Goal: Find specific page/section: Find specific page/section

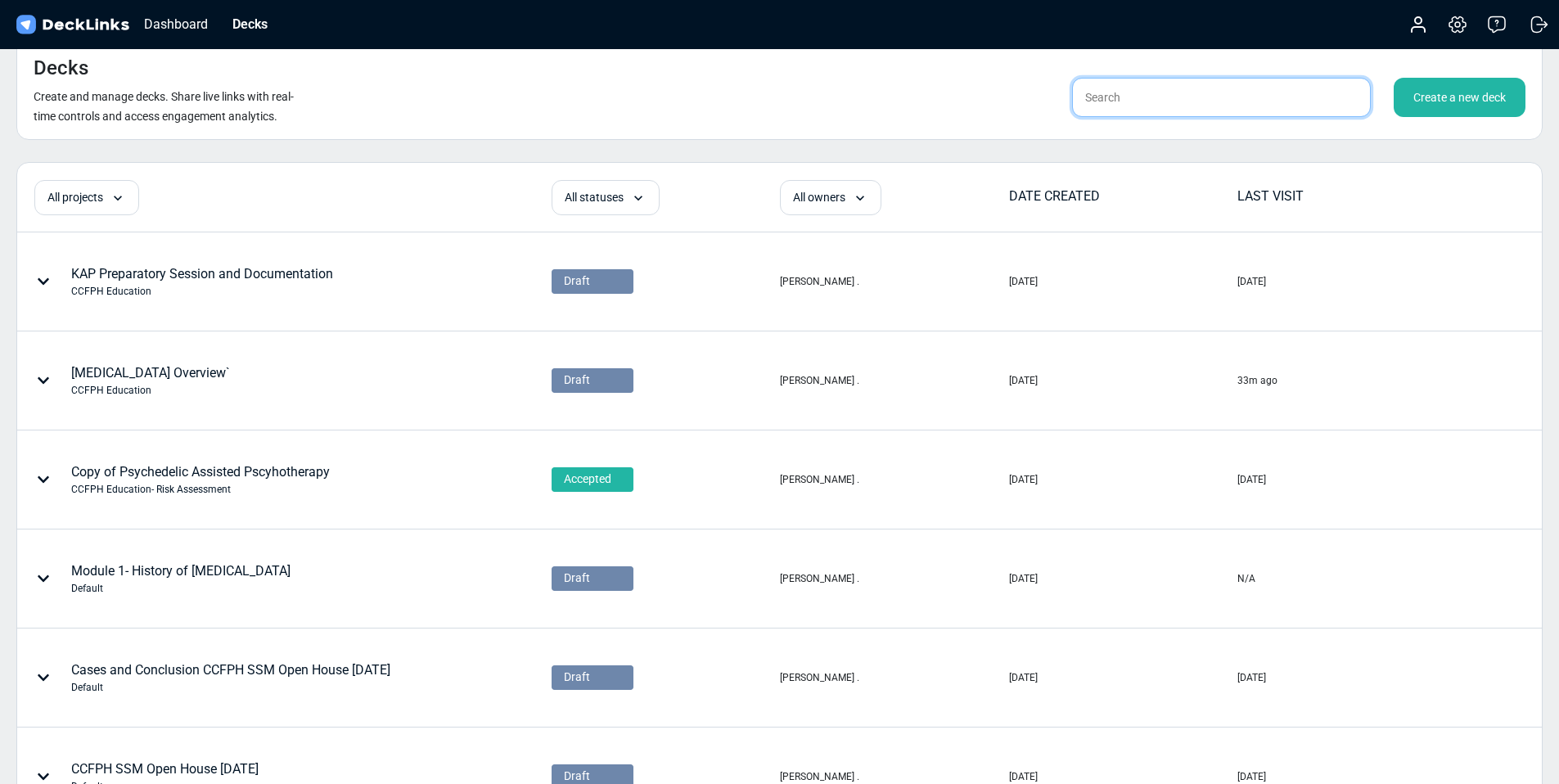
drag, startPoint x: 1127, startPoint y: 99, endPoint x: 1138, endPoint y: 94, distance: 12.1
click at [1127, 99] on input "text" at bounding box center [1221, 97] width 298 height 39
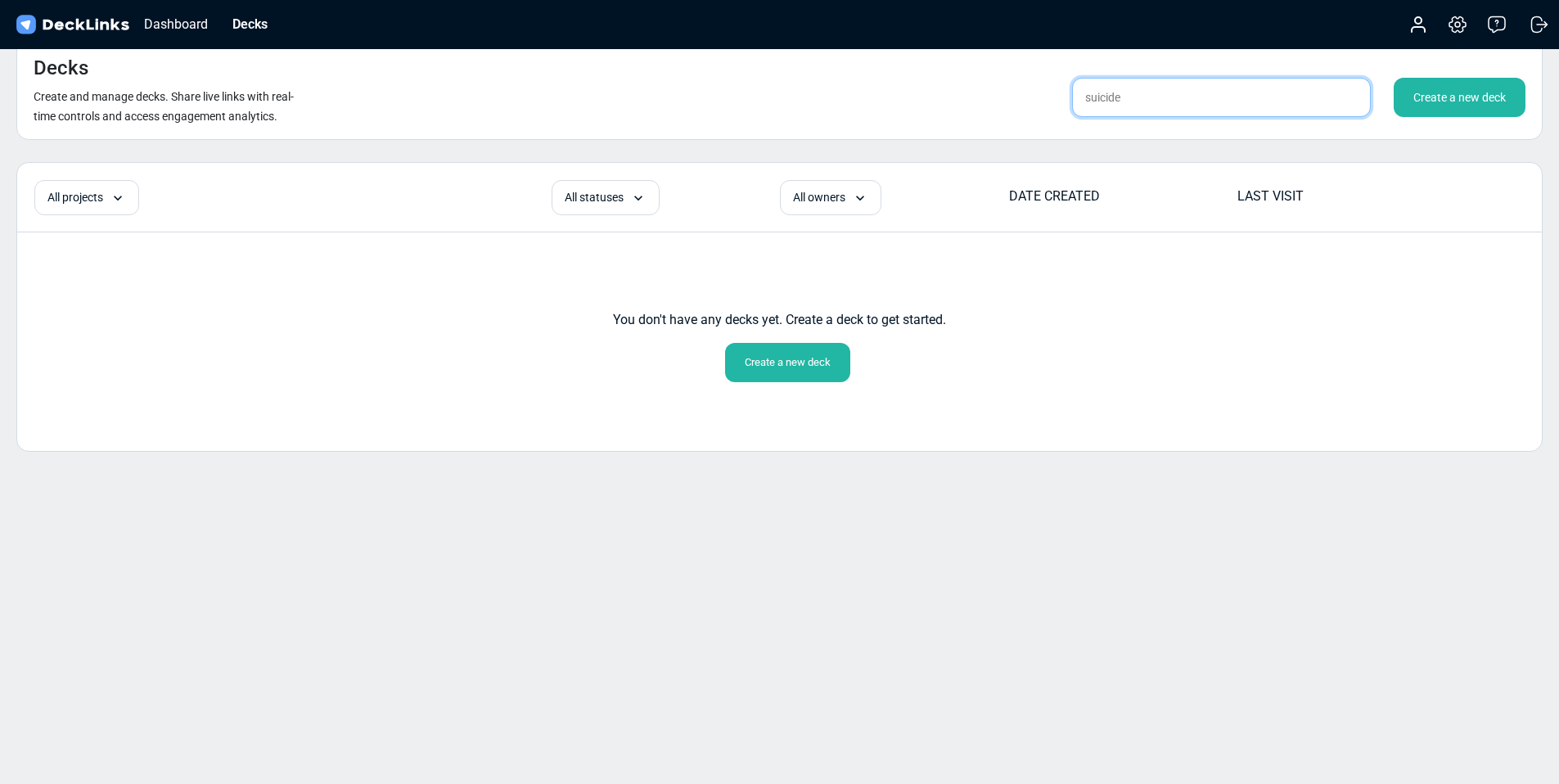
type input "suicide"
click at [1231, 131] on div "Decks Create and manage decks. Share live links with real-time controls and acc…" at bounding box center [779, 89] width 1526 height 101
click at [1173, 96] on input "suicide" at bounding box center [1221, 97] width 298 height 39
drag, startPoint x: 1135, startPoint y: 97, endPoint x: 1064, endPoint y: 94, distance: 71.1
click at [1064, 94] on div "suicide Create a new deck" at bounding box center [1227, 97] width 597 height 39
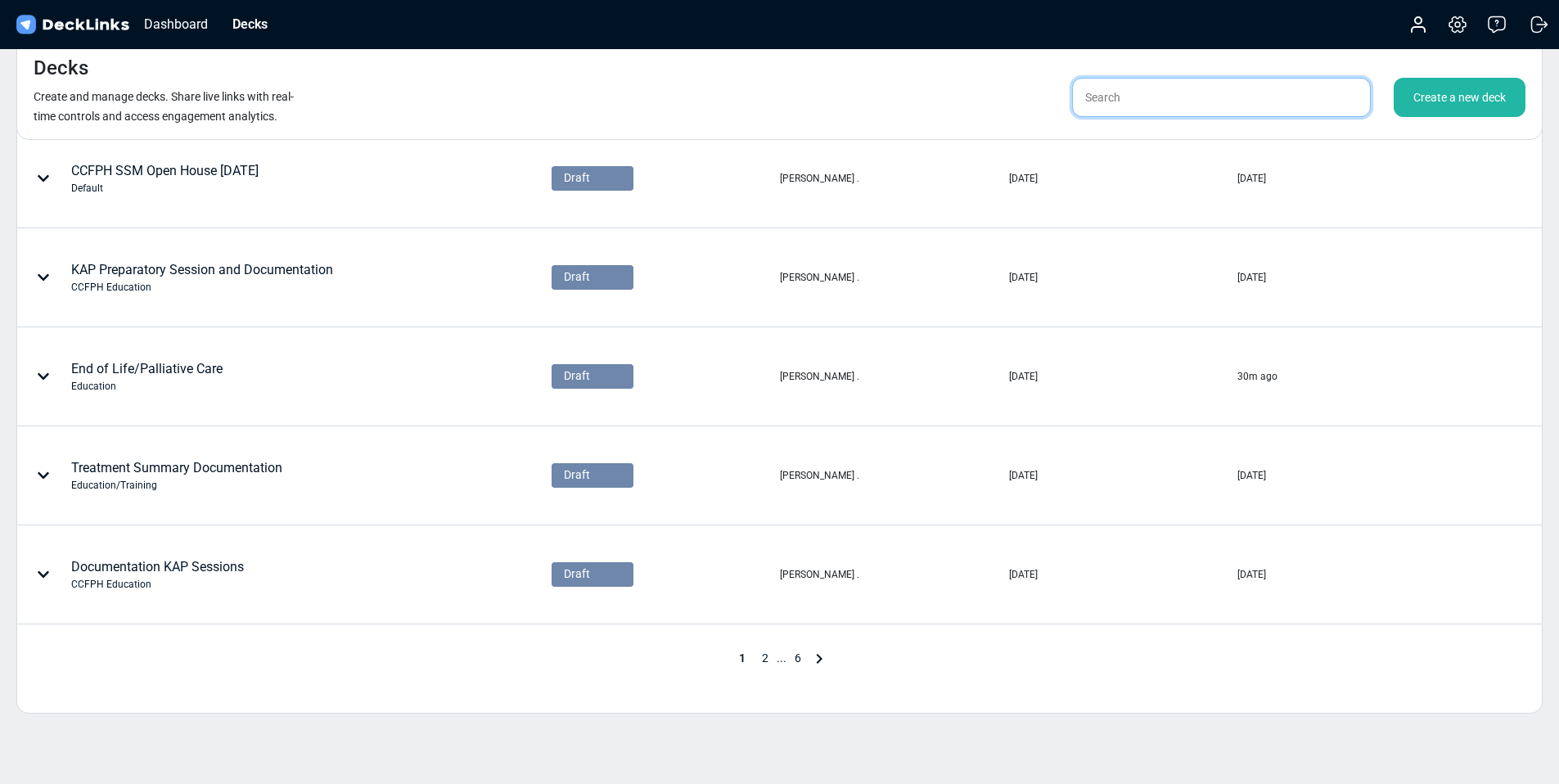
scroll to position [670, 0]
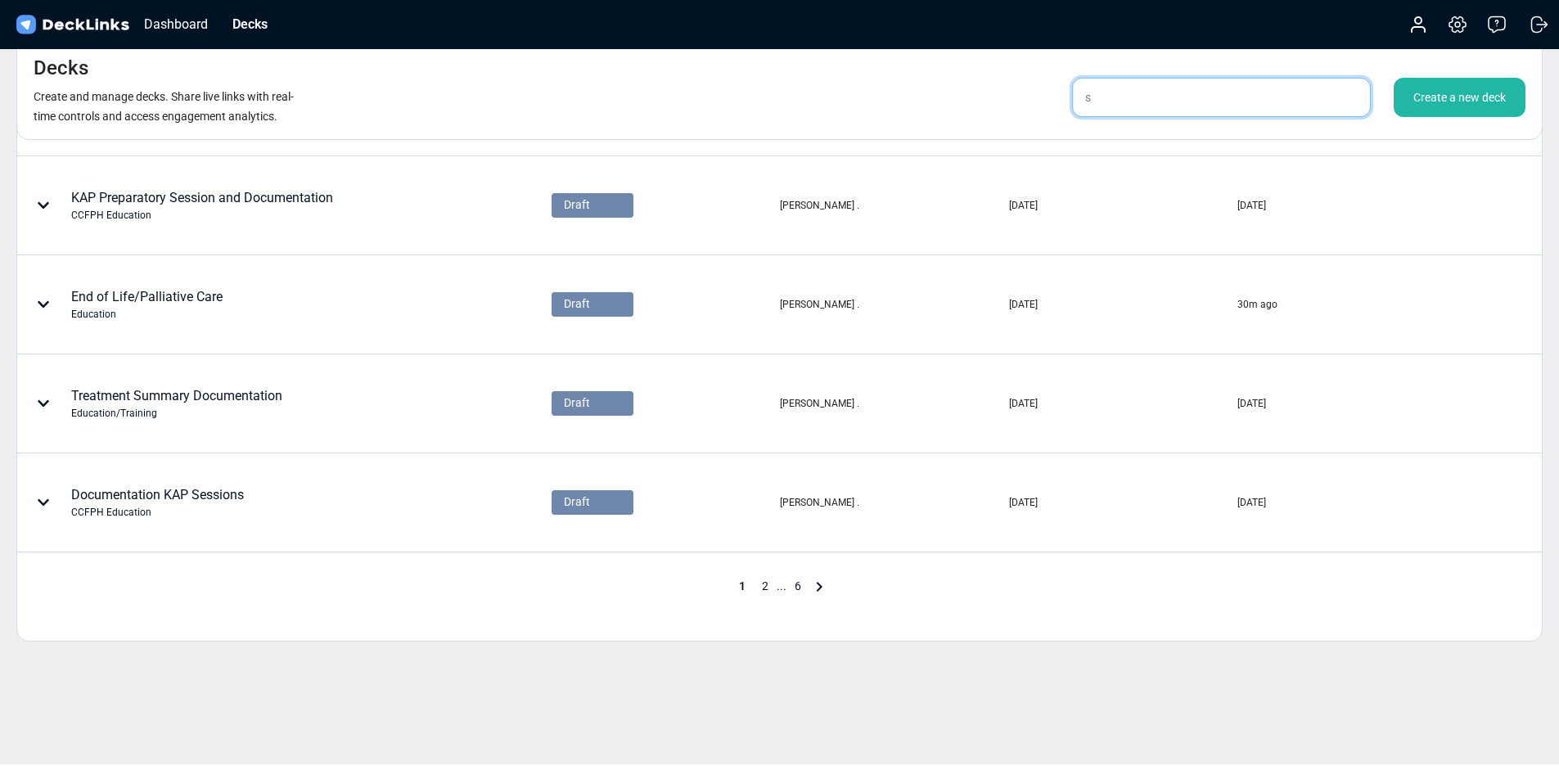
click at [1136, 108] on input "s" at bounding box center [1221, 97] width 298 height 39
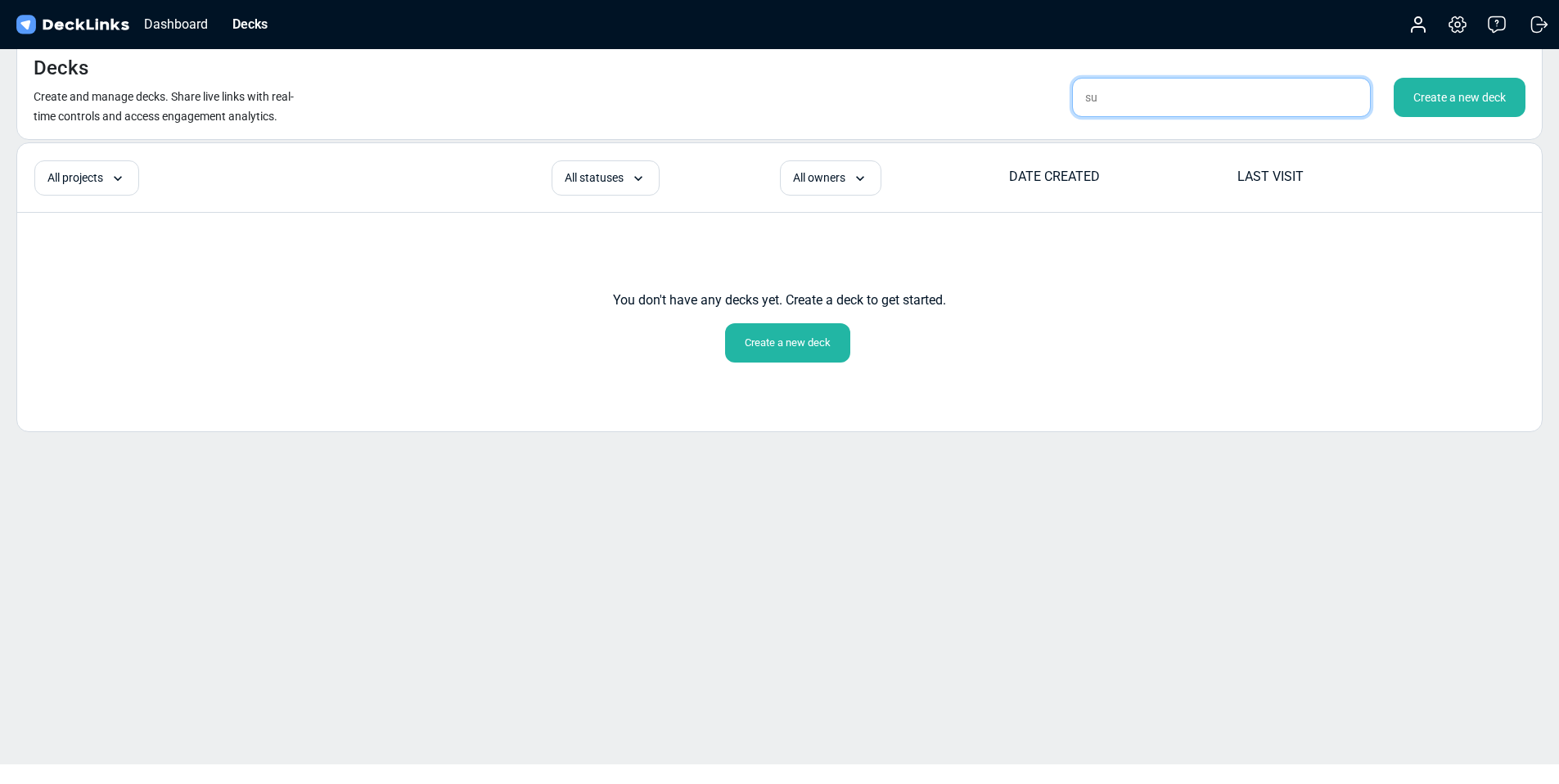
type input "s"
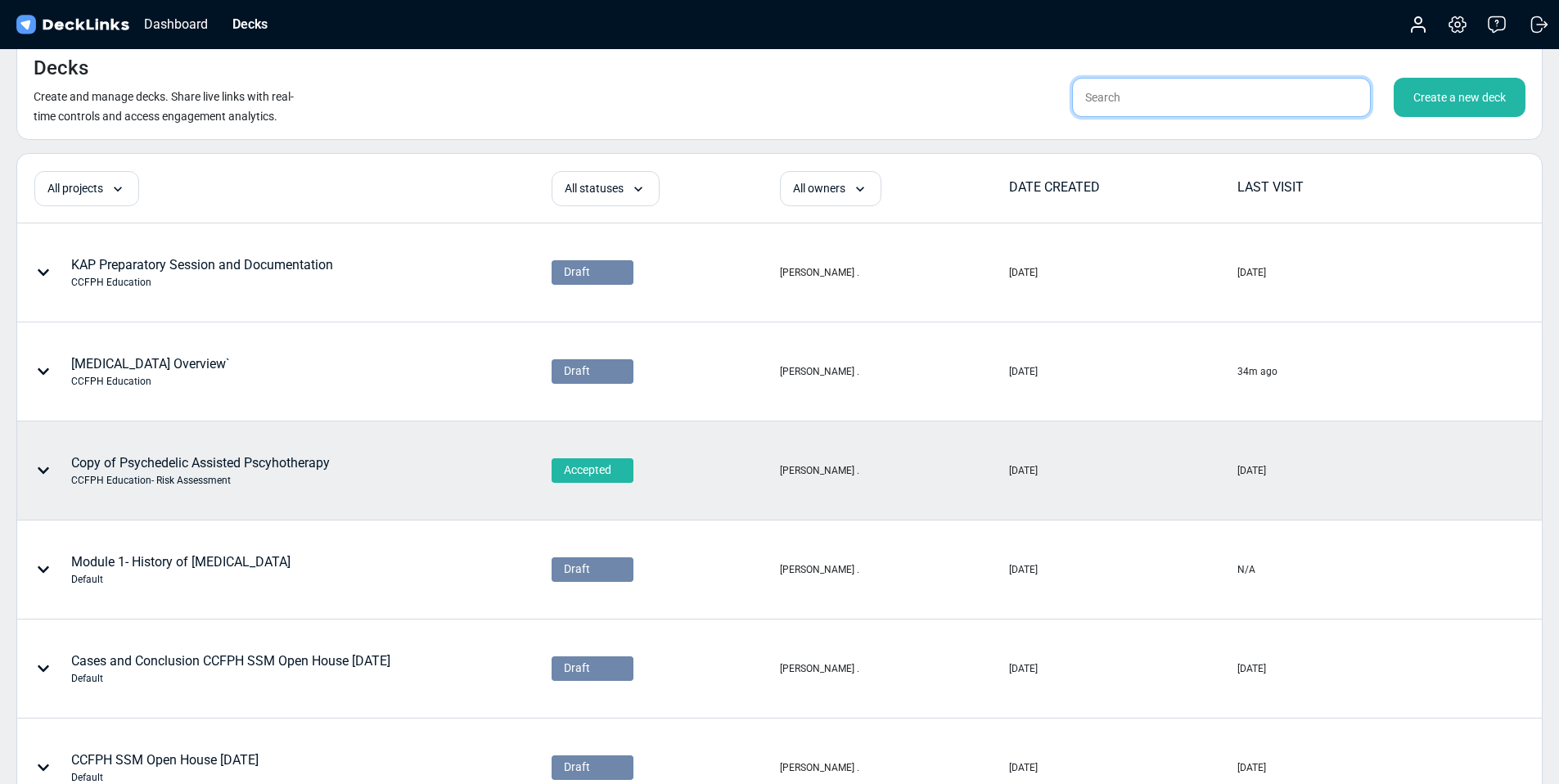
scroll to position [0, 0]
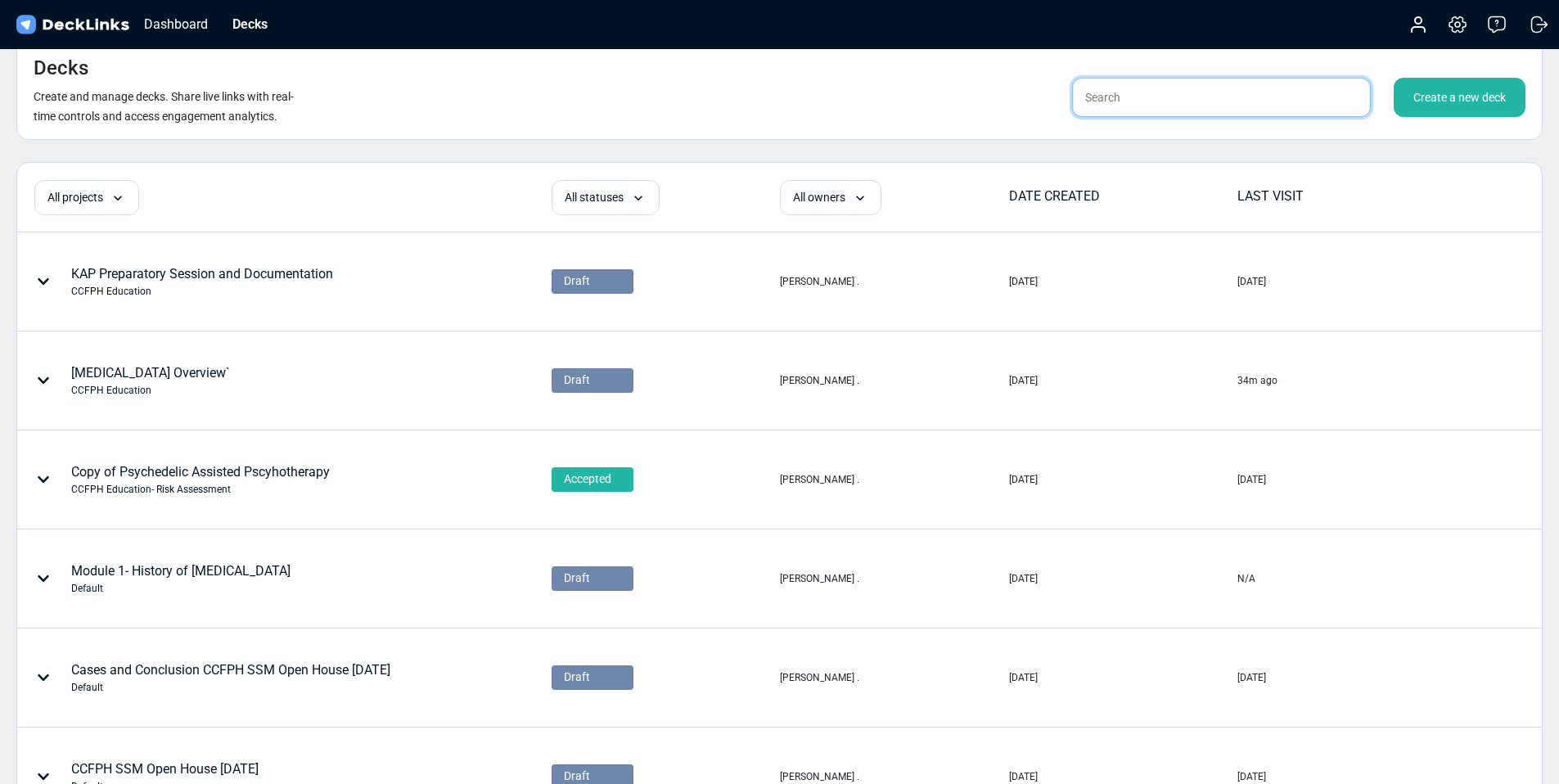
click at [1171, 85] on input "text" at bounding box center [1221, 97] width 298 height 39
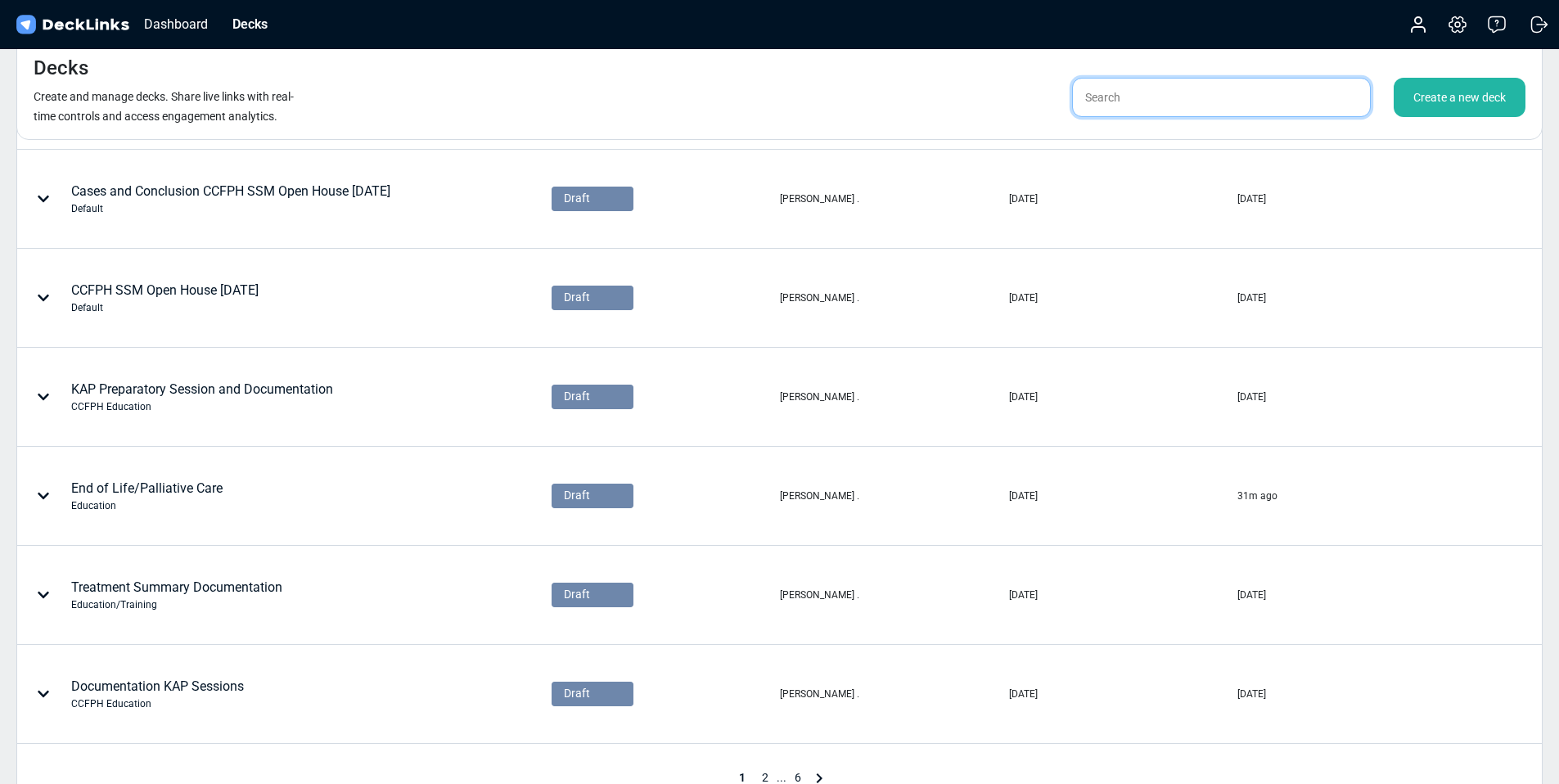
scroll to position [567, 0]
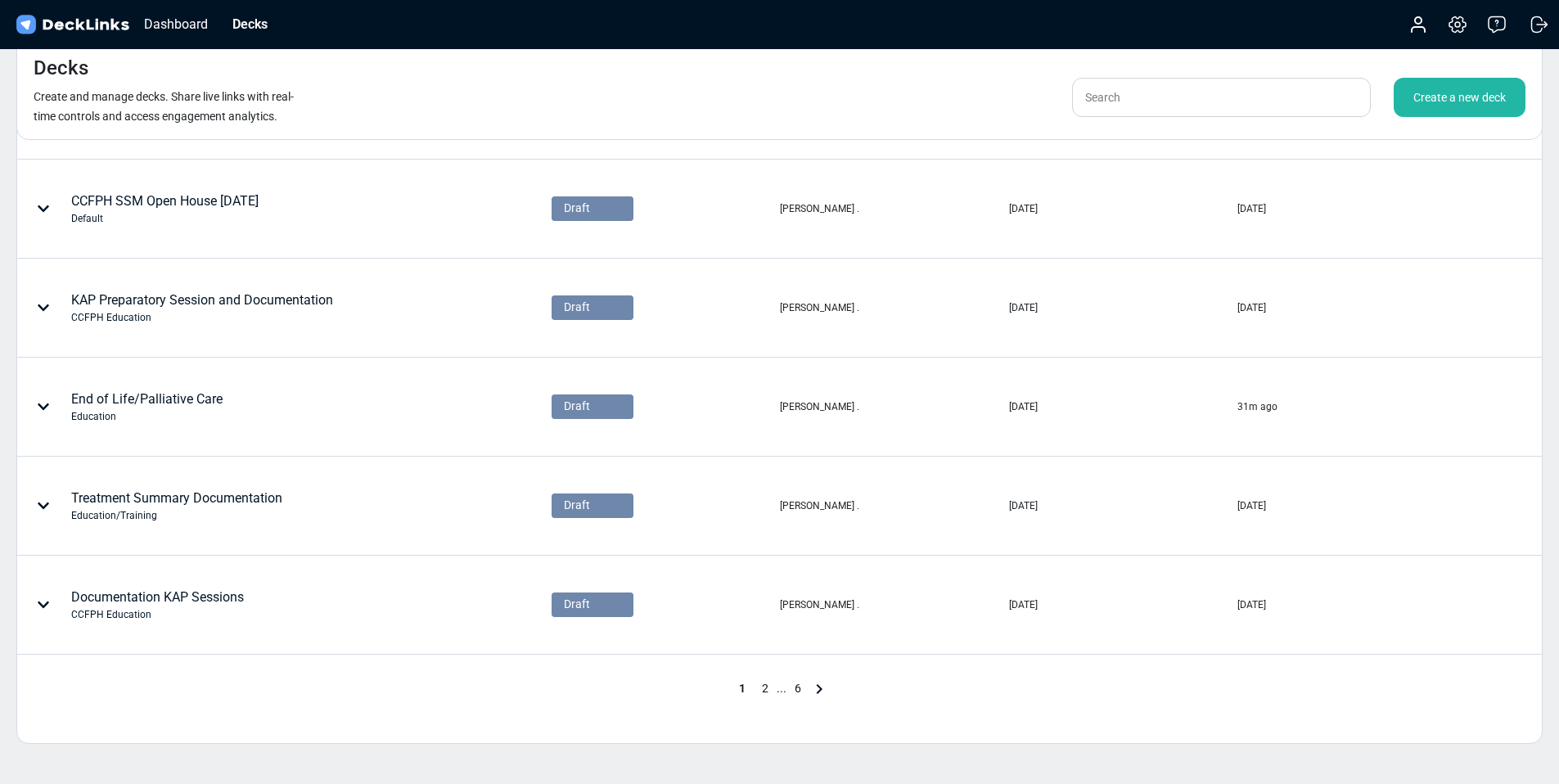
click at [768, 686] on span "2" at bounding box center [765, 688] width 23 height 13
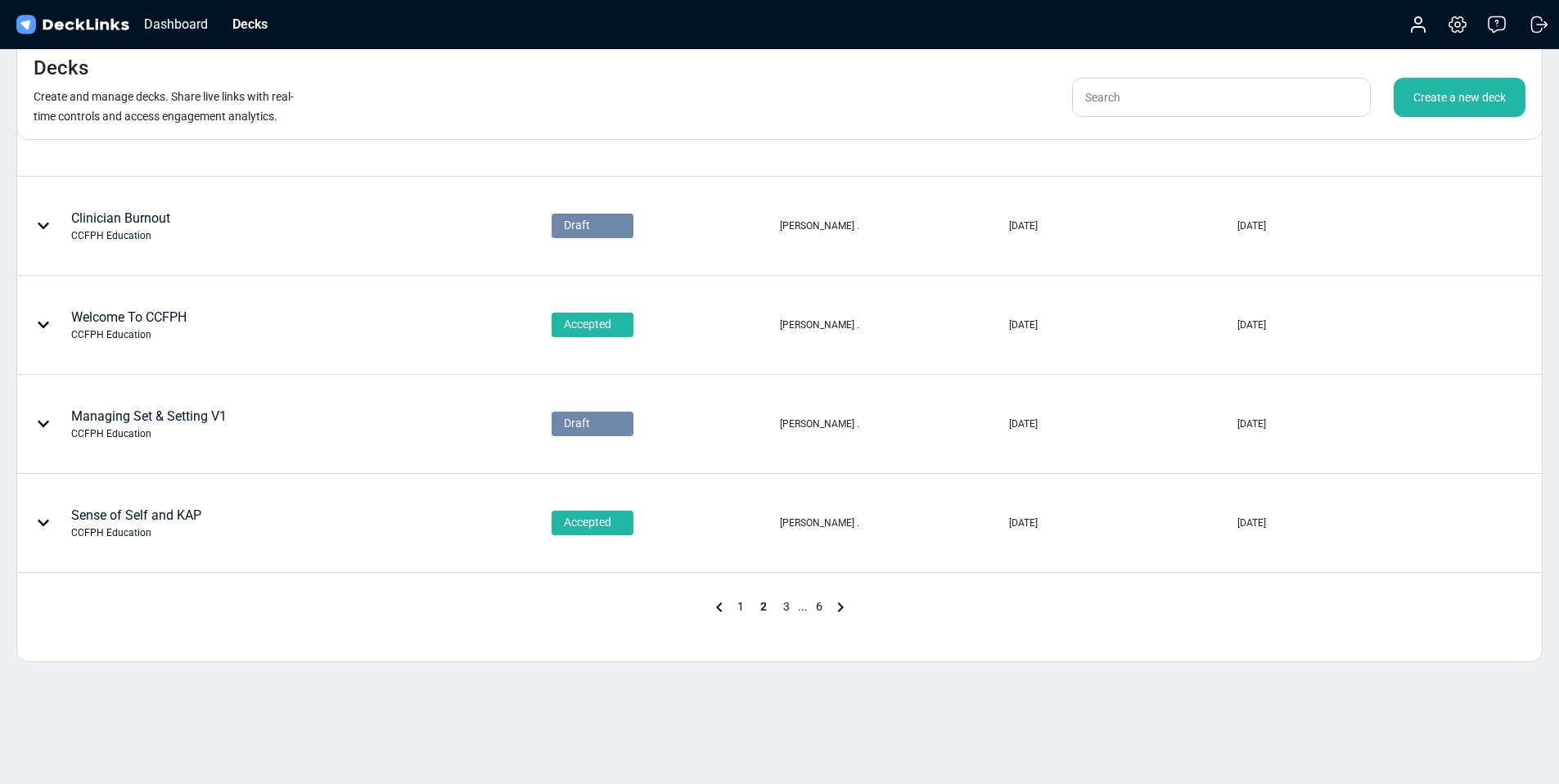
scroll to position [670, 0]
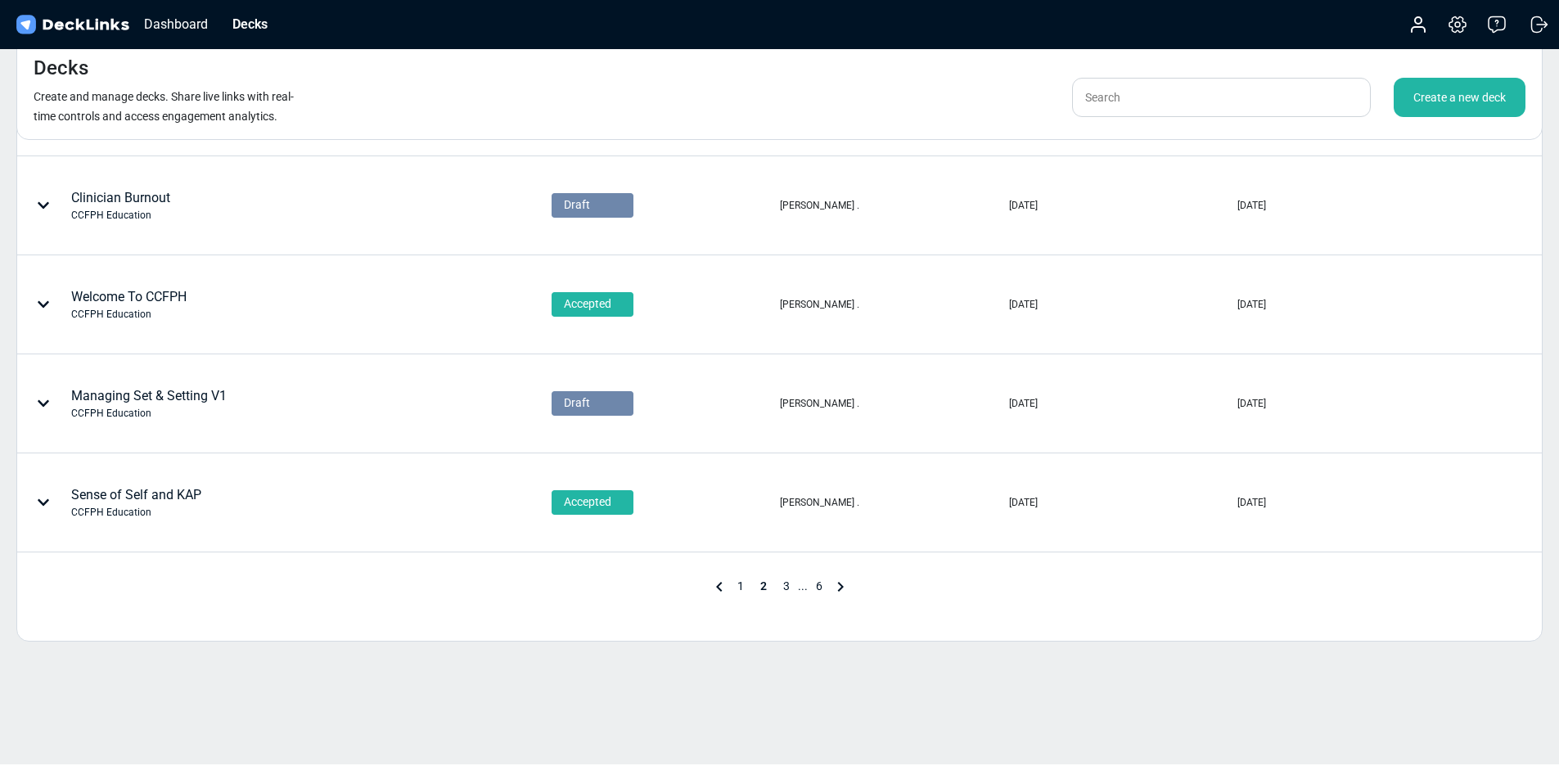
click at [787, 584] on span "3" at bounding box center [786, 586] width 23 height 13
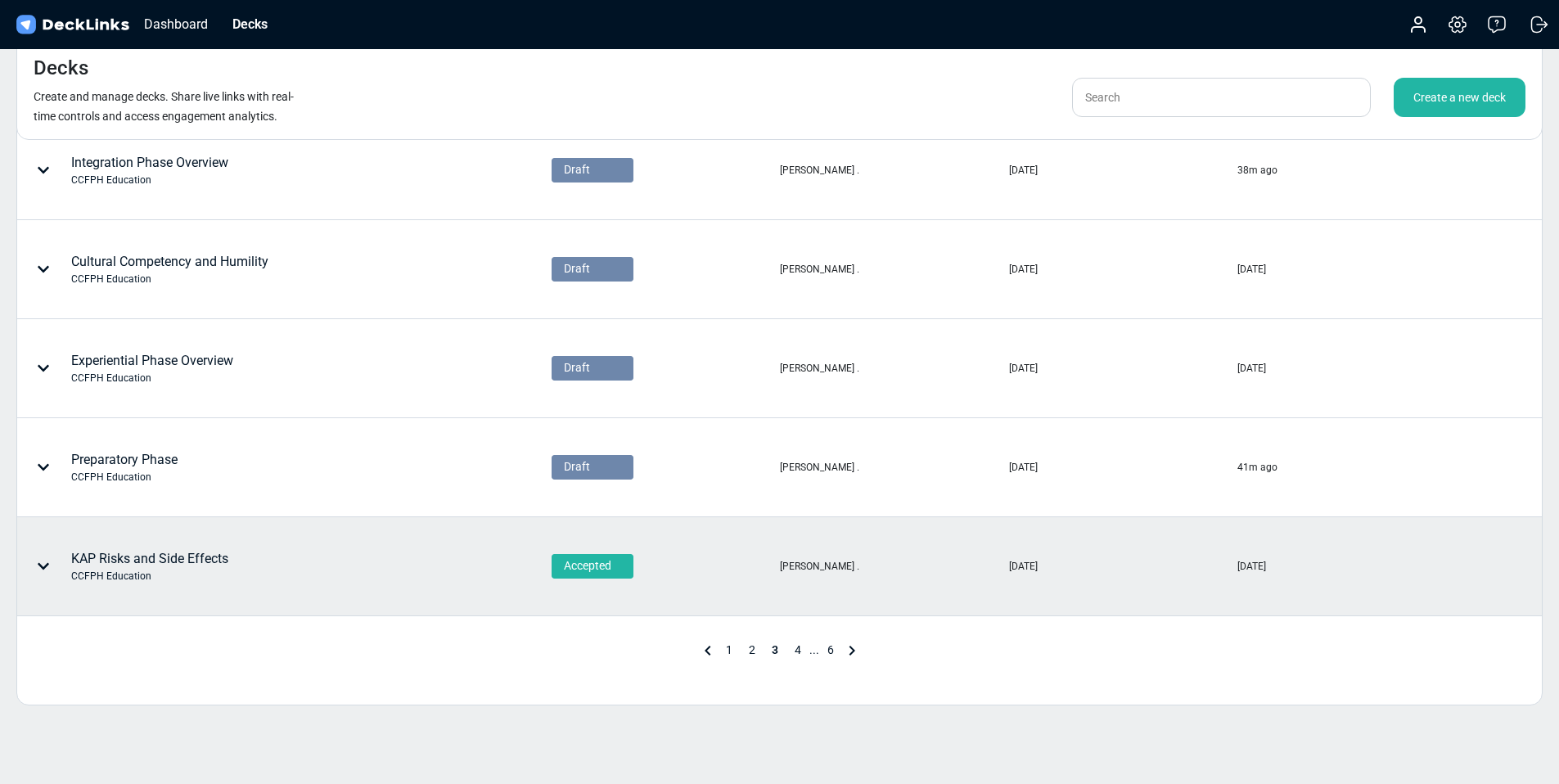
scroll to position [626, 0]
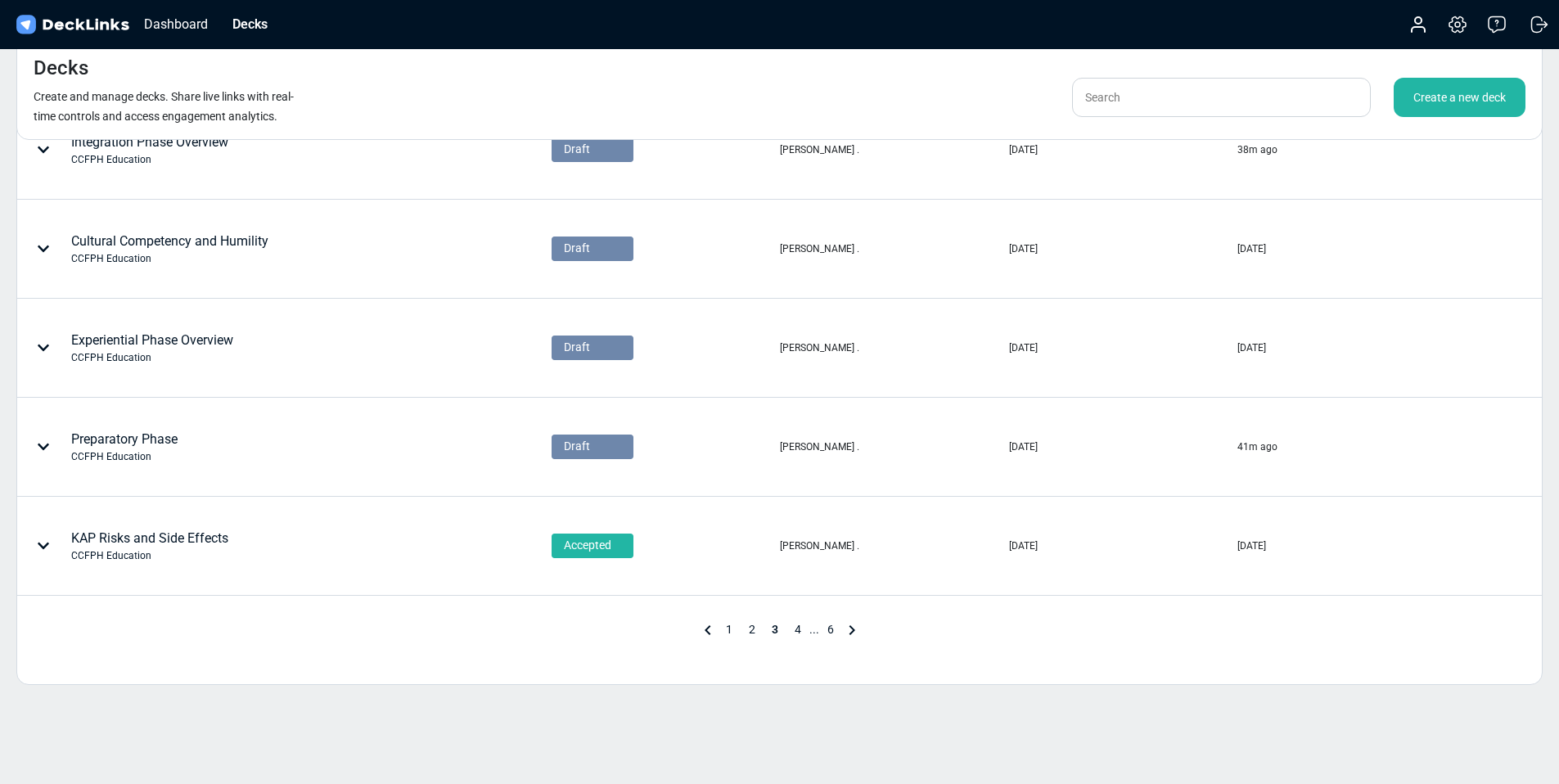
click at [795, 629] on span "4" at bounding box center [797, 629] width 23 height 13
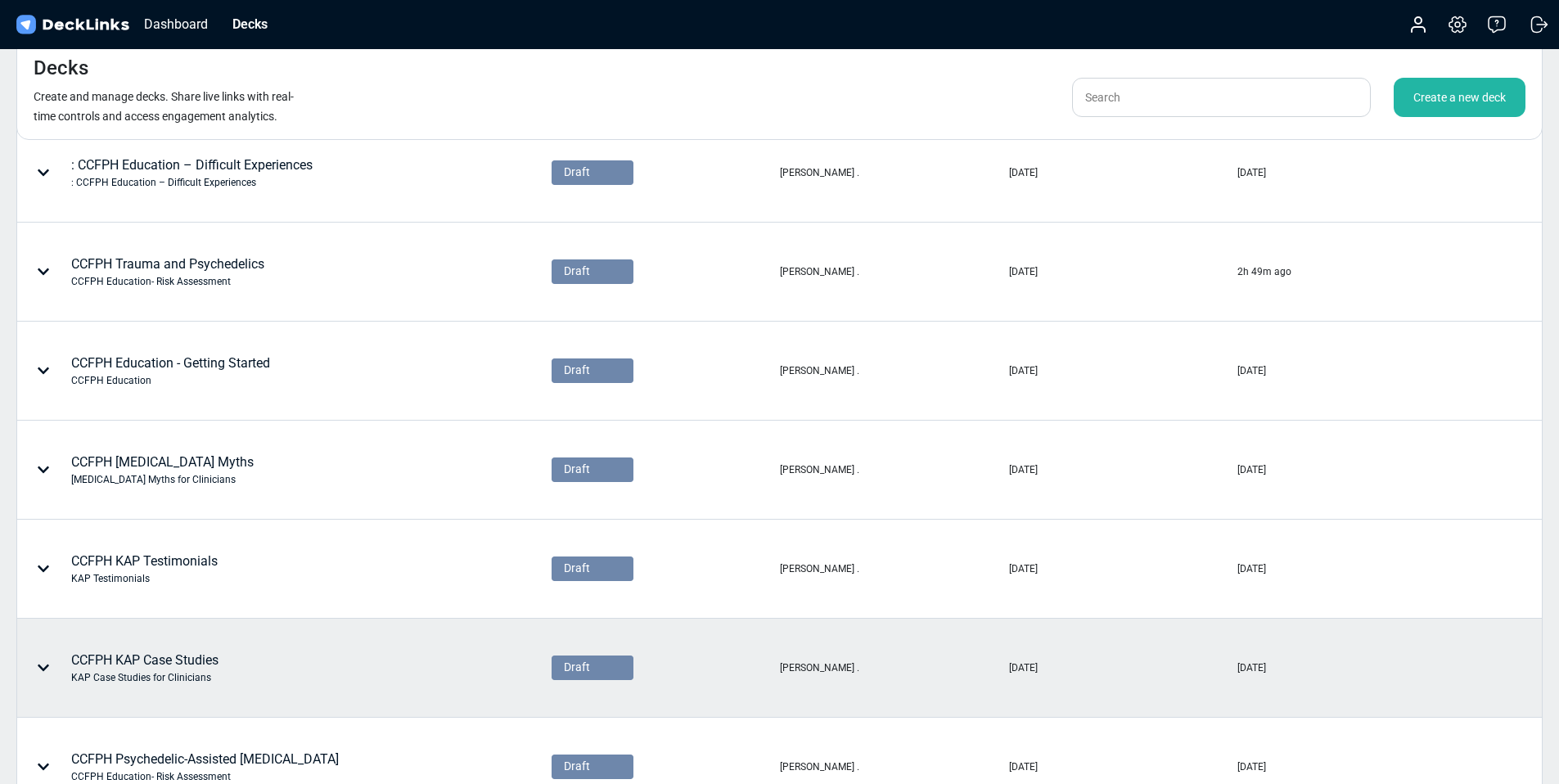
scroll to position [670, 0]
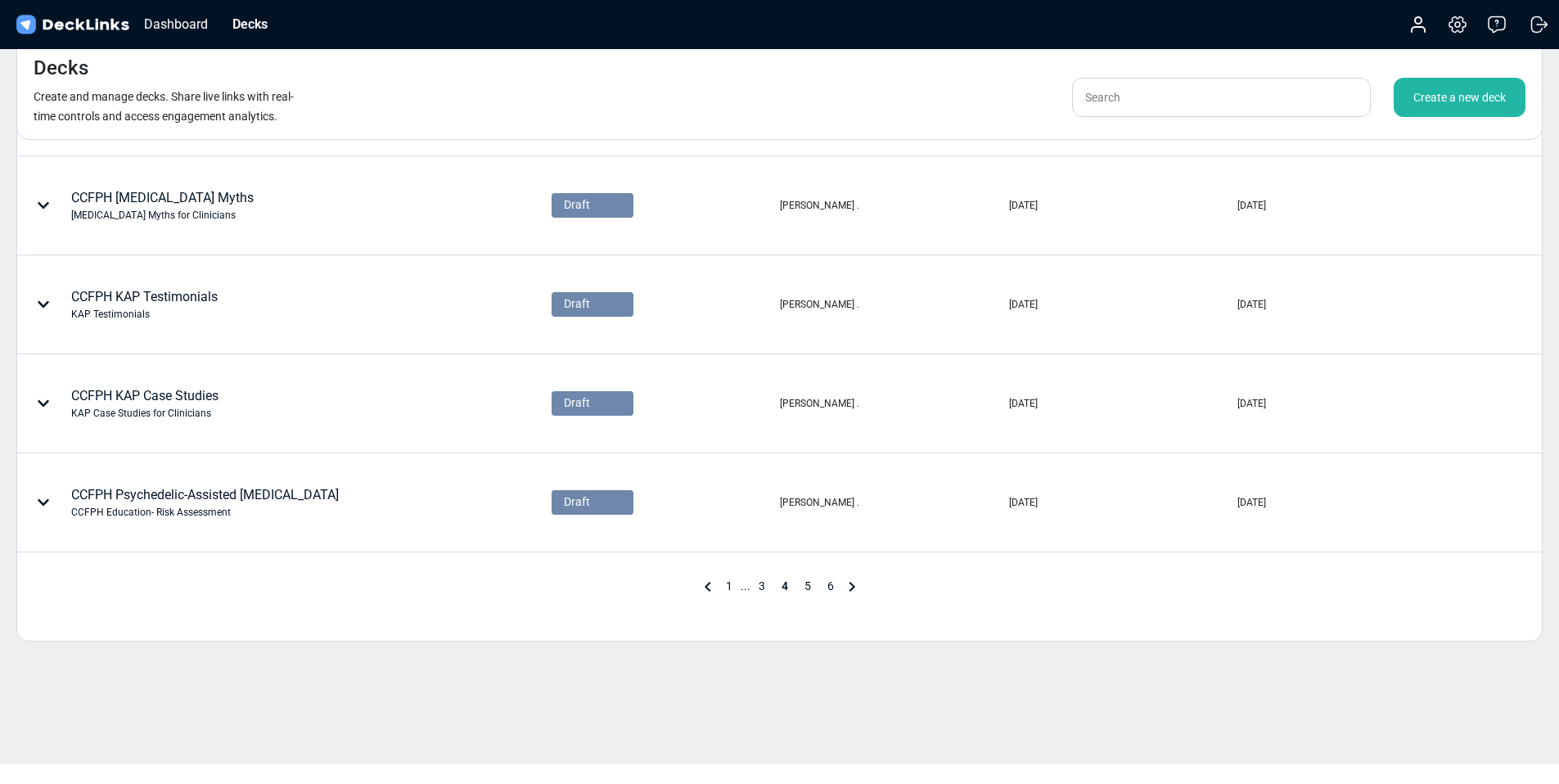
click at [804, 581] on span "5" at bounding box center [807, 586] width 23 height 13
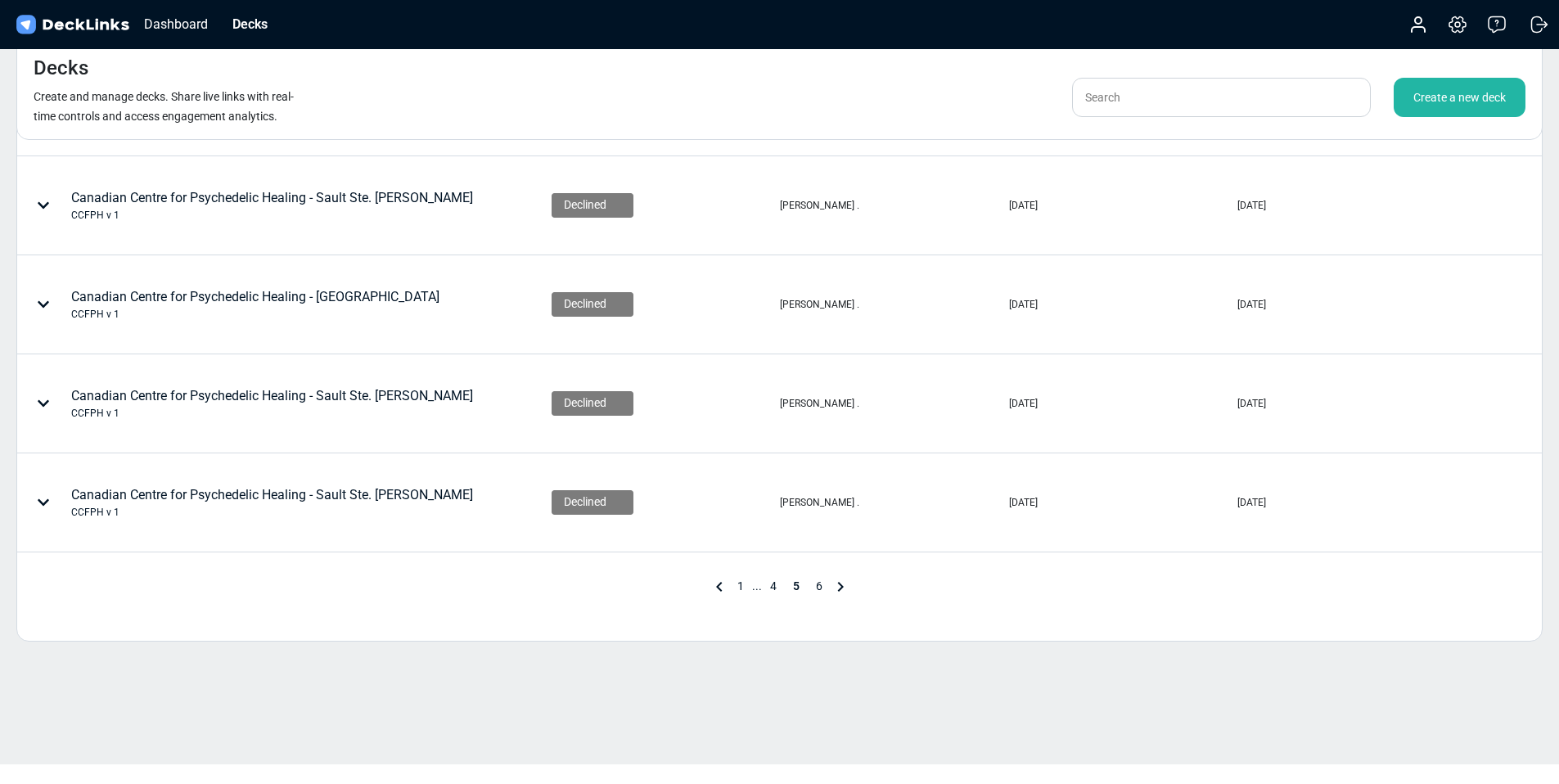
click at [816, 589] on span "6" at bounding box center [819, 586] width 23 height 13
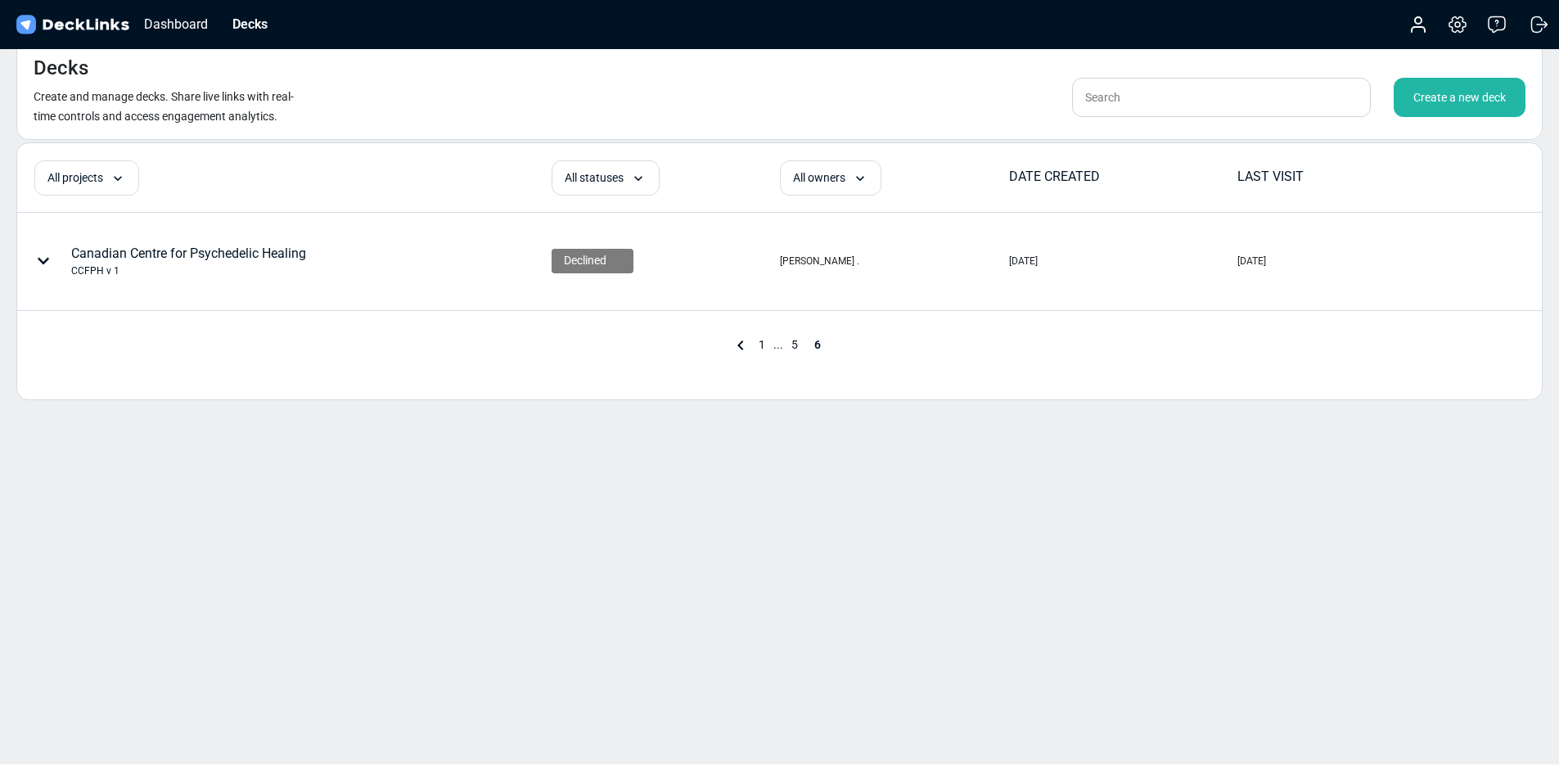
click at [756, 343] on span "1" at bounding box center [762, 344] width 23 height 13
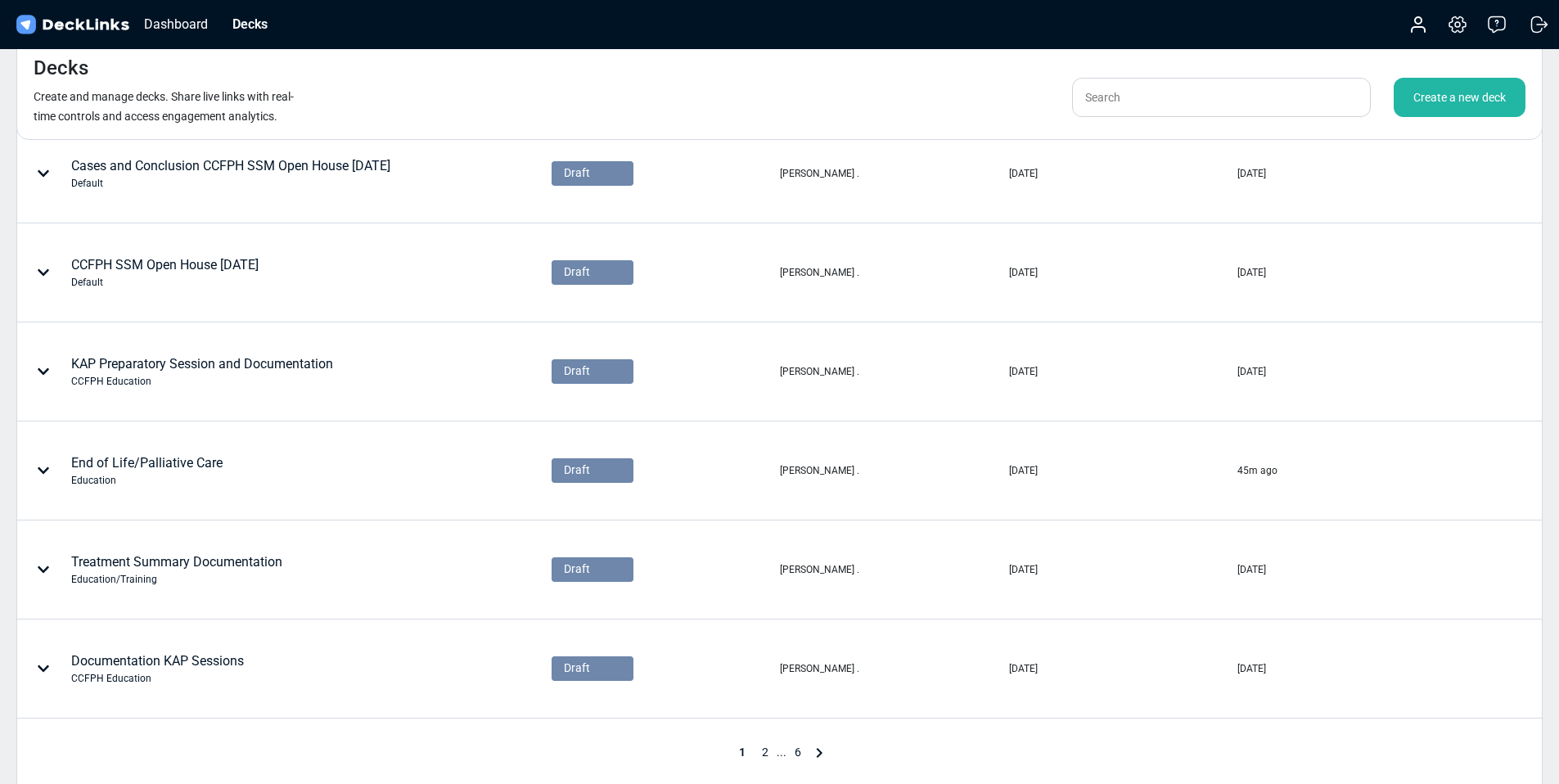
scroll to position [513, 0]
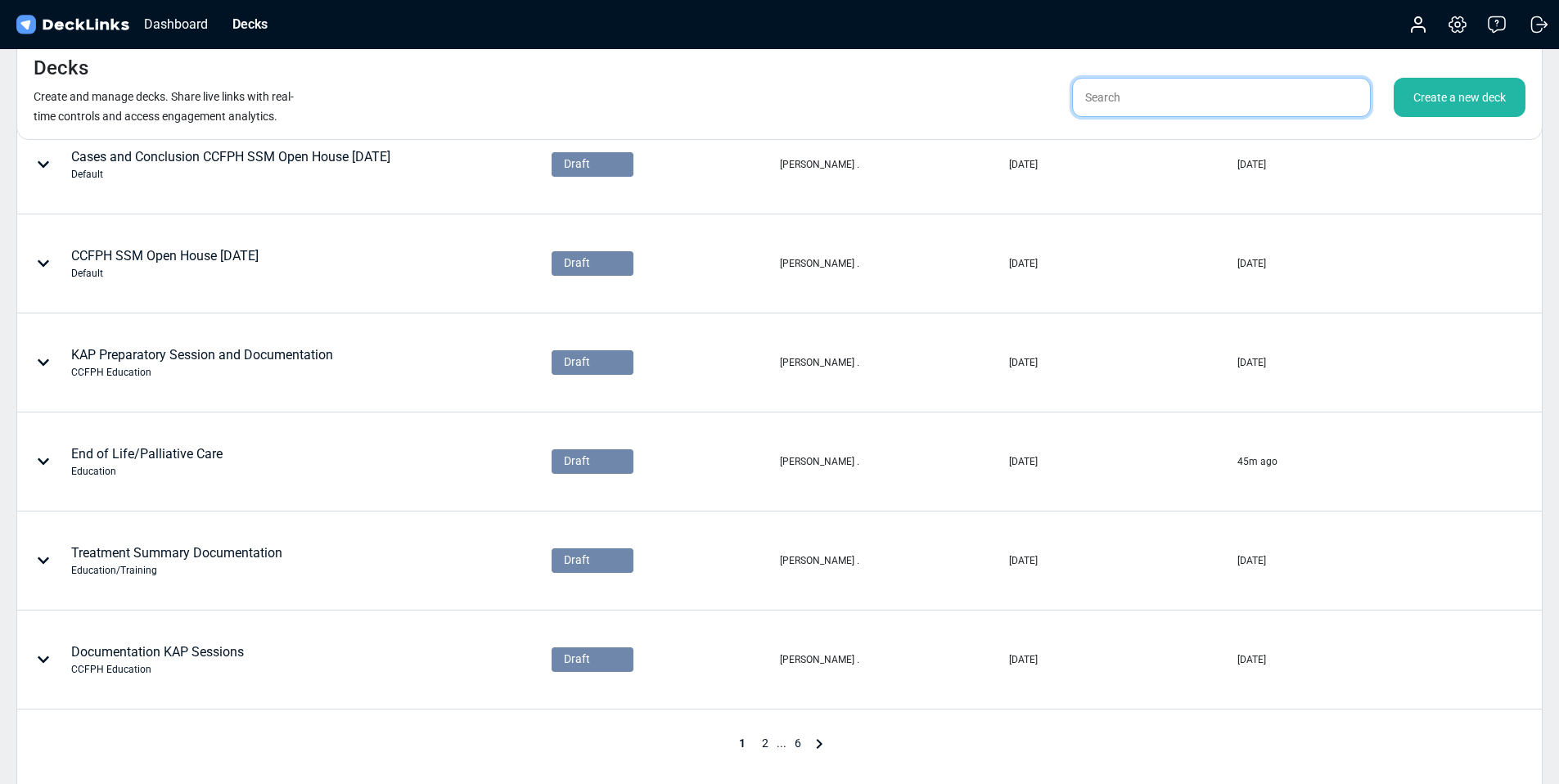
click at [1205, 113] on input "text" at bounding box center [1221, 97] width 298 height 39
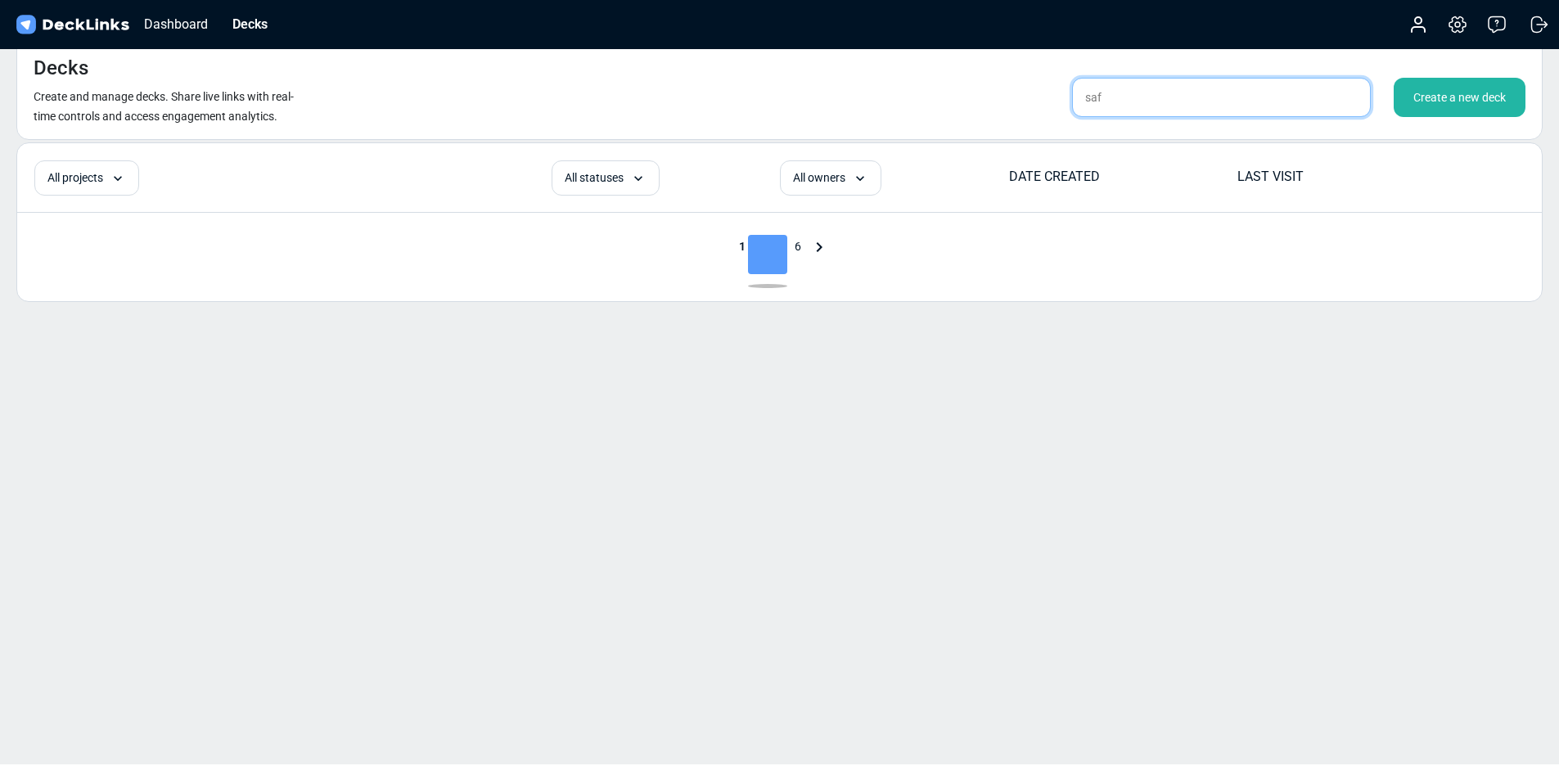
scroll to position [20, 0]
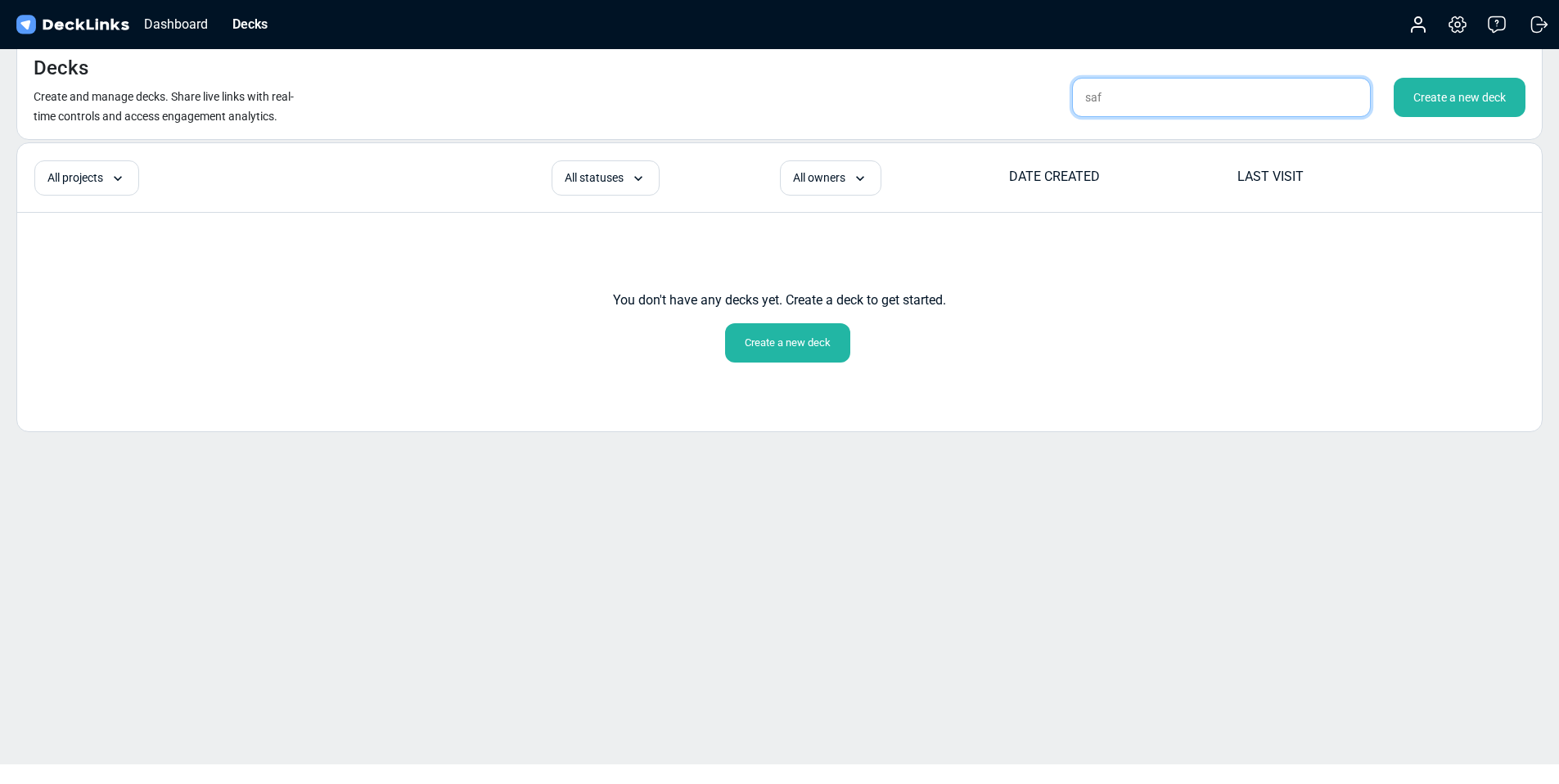
type input "saf"
